Goal: Task Accomplishment & Management: Use online tool/utility

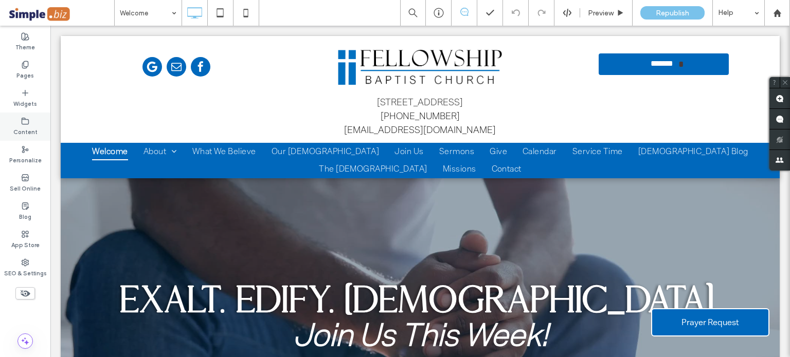
click at [23, 121] on icon at bounding box center [25, 121] width 8 height 8
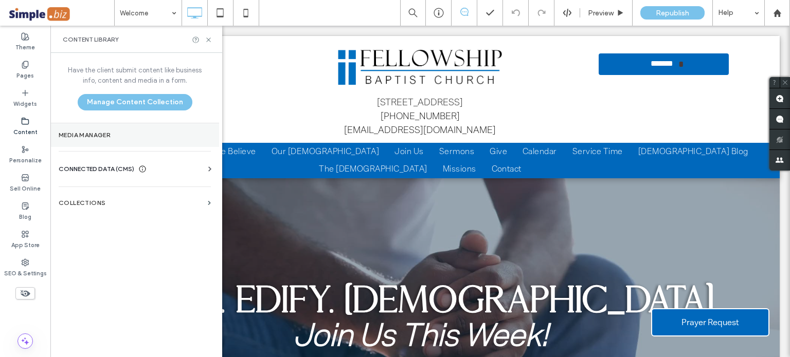
click at [105, 137] on label "Media Manager" at bounding box center [135, 135] width 152 height 7
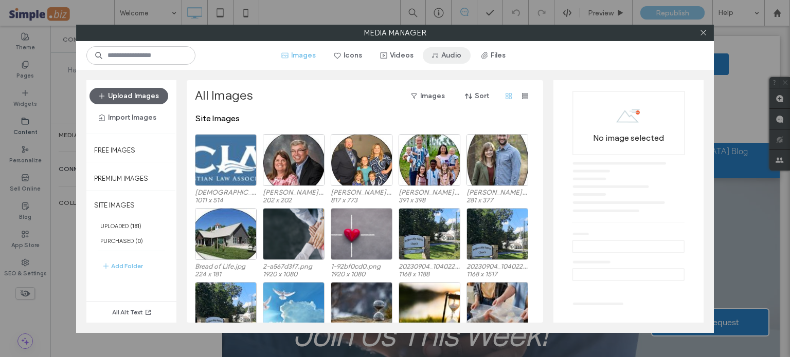
click at [442, 57] on button "Audio" at bounding box center [447, 55] width 48 height 16
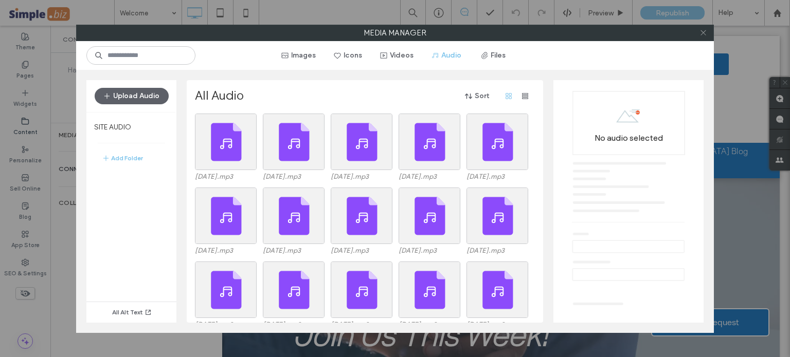
click at [704, 32] on icon at bounding box center [703, 33] width 8 height 8
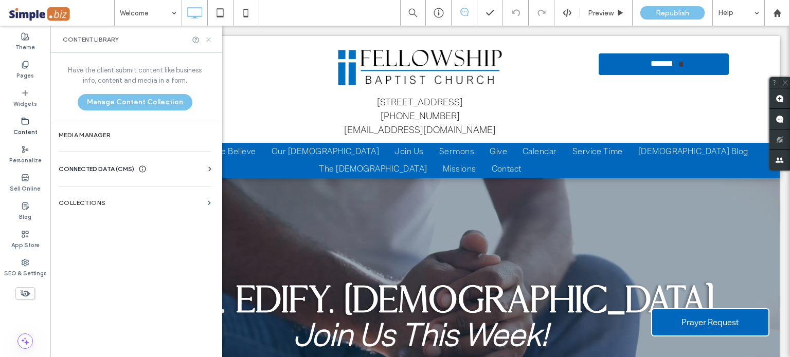
click at [209, 39] on use at bounding box center [208, 40] width 4 height 4
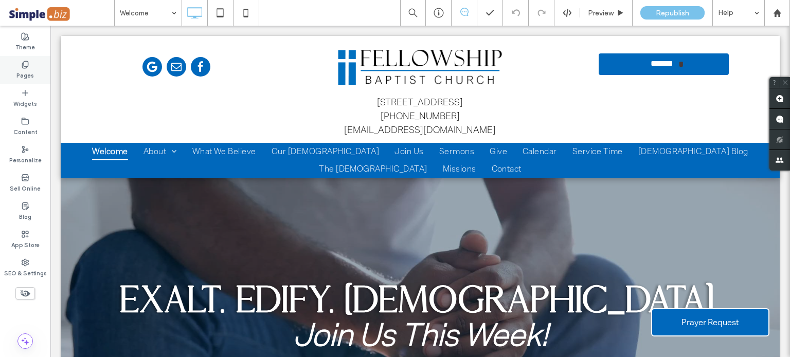
click at [23, 65] on use at bounding box center [25, 64] width 6 height 7
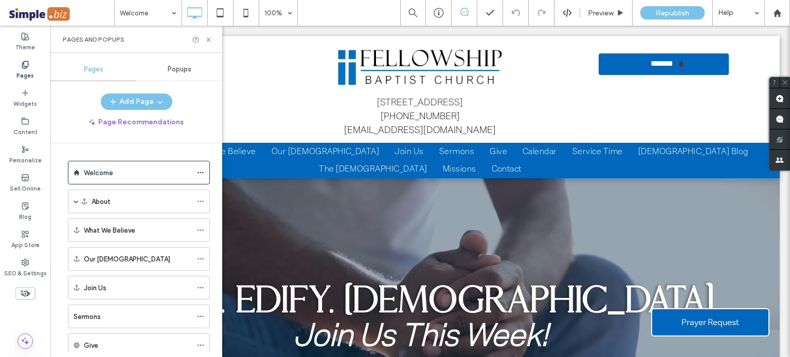
scroll to position [51, 0]
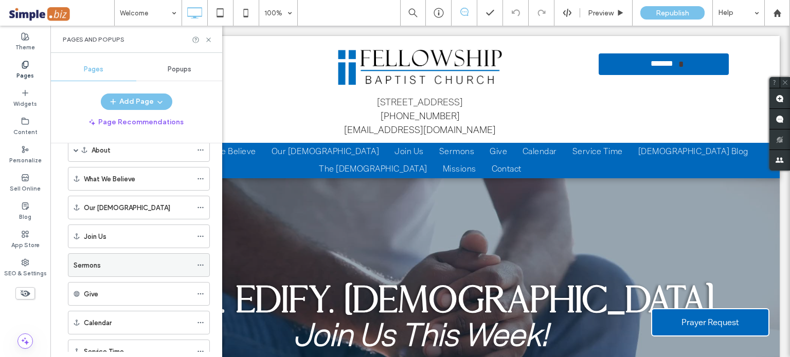
click at [120, 263] on div "Sermons" at bounding box center [133, 265] width 118 height 11
click at [208, 39] on div at bounding box center [395, 178] width 790 height 357
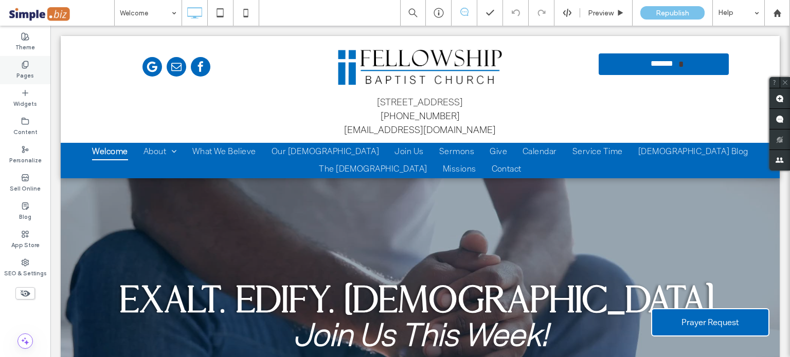
click at [24, 69] on label "Pages" at bounding box center [24, 74] width 17 height 11
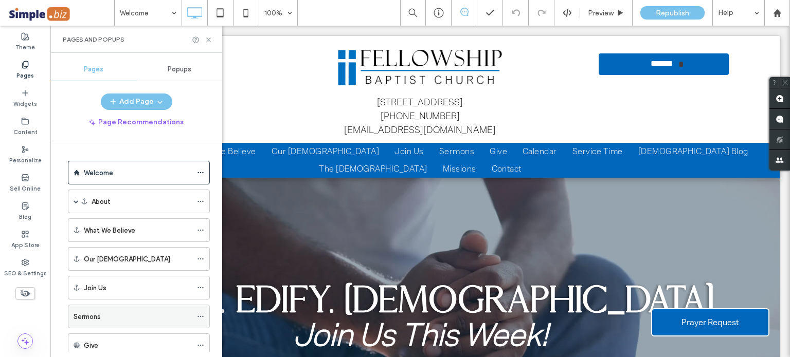
click at [102, 318] on div "Sermons" at bounding box center [133, 317] width 118 height 11
click at [209, 41] on use at bounding box center [208, 40] width 4 height 4
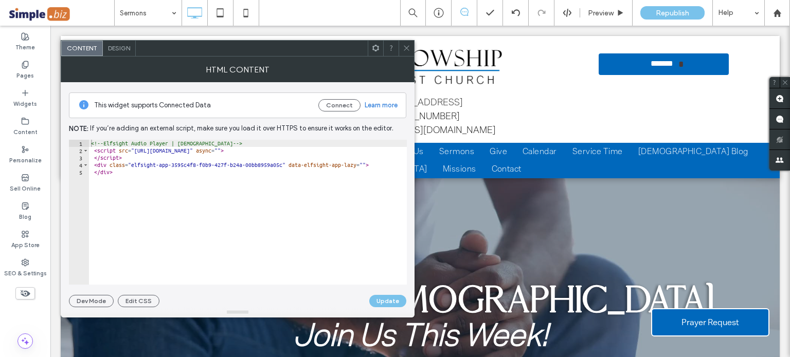
click at [406, 44] on icon at bounding box center [407, 48] width 8 height 8
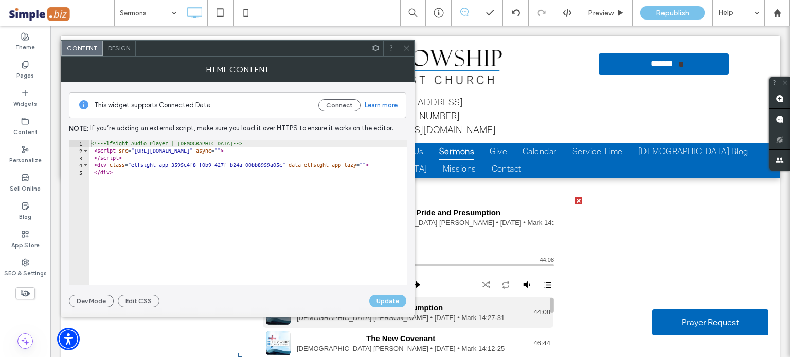
click at [405, 47] on icon at bounding box center [407, 48] width 8 height 8
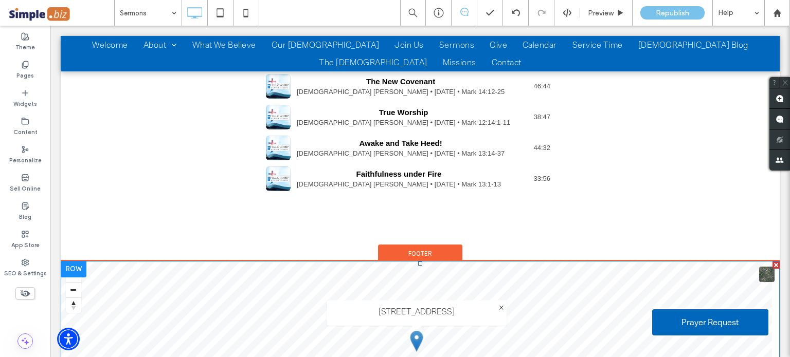
scroll to position [51, 0]
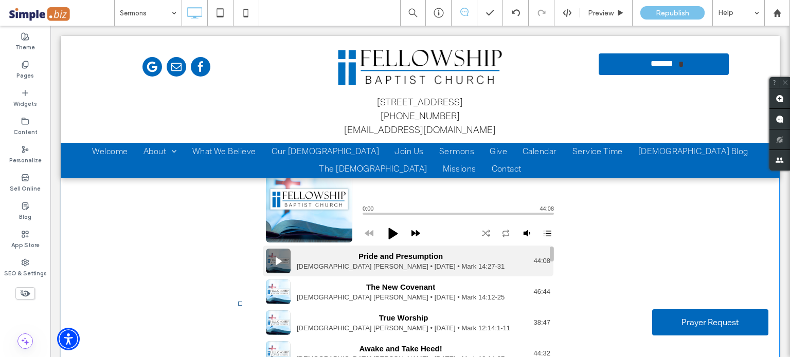
click at [471, 283] on span at bounding box center [410, 304] width 344 height 316
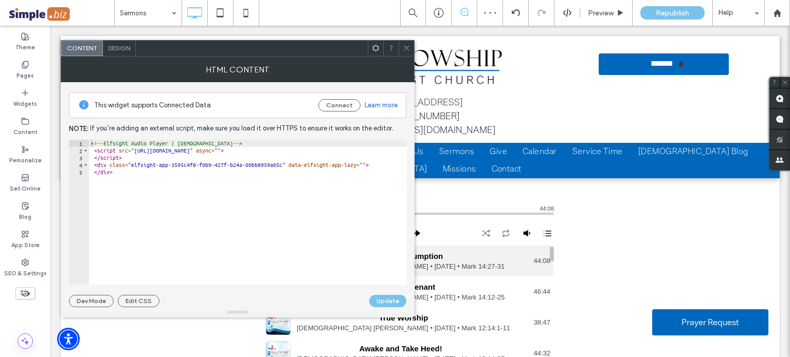
type textarea "**********"
drag, startPoint x: 131, startPoint y: 152, endPoint x: 232, endPoint y: 153, distance: 101.8
click at [232, 153] on div "<!-- Elfsight Audio Player | Fellowship Baptist Church --> < script src = "http…" at bounding box center [248, 220] width 318 height 160
click at [403, 45] on icon at bounding box center [407, 48] width 8 height 8
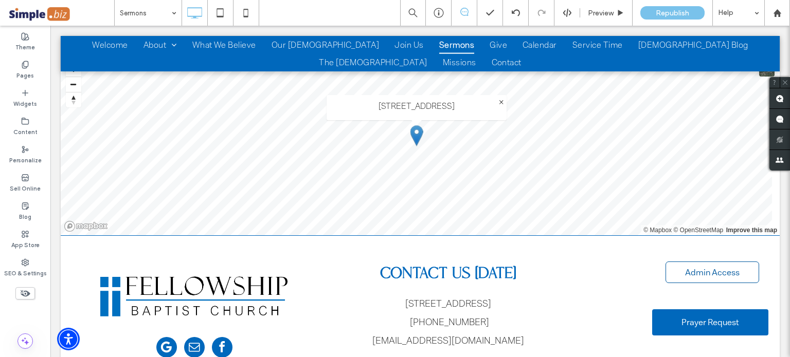
scroll to position [514, 0]
